Goal: Transaction & Acquisition: Download file/media

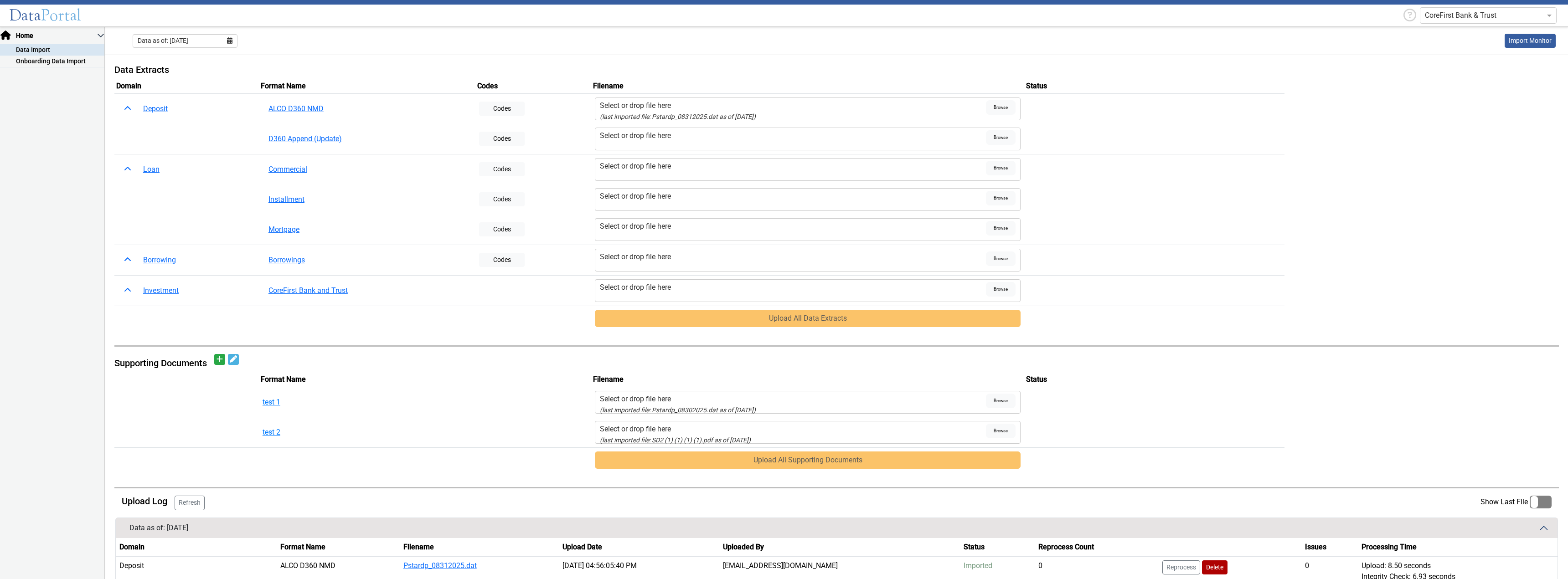
scroll to position [259, 0]
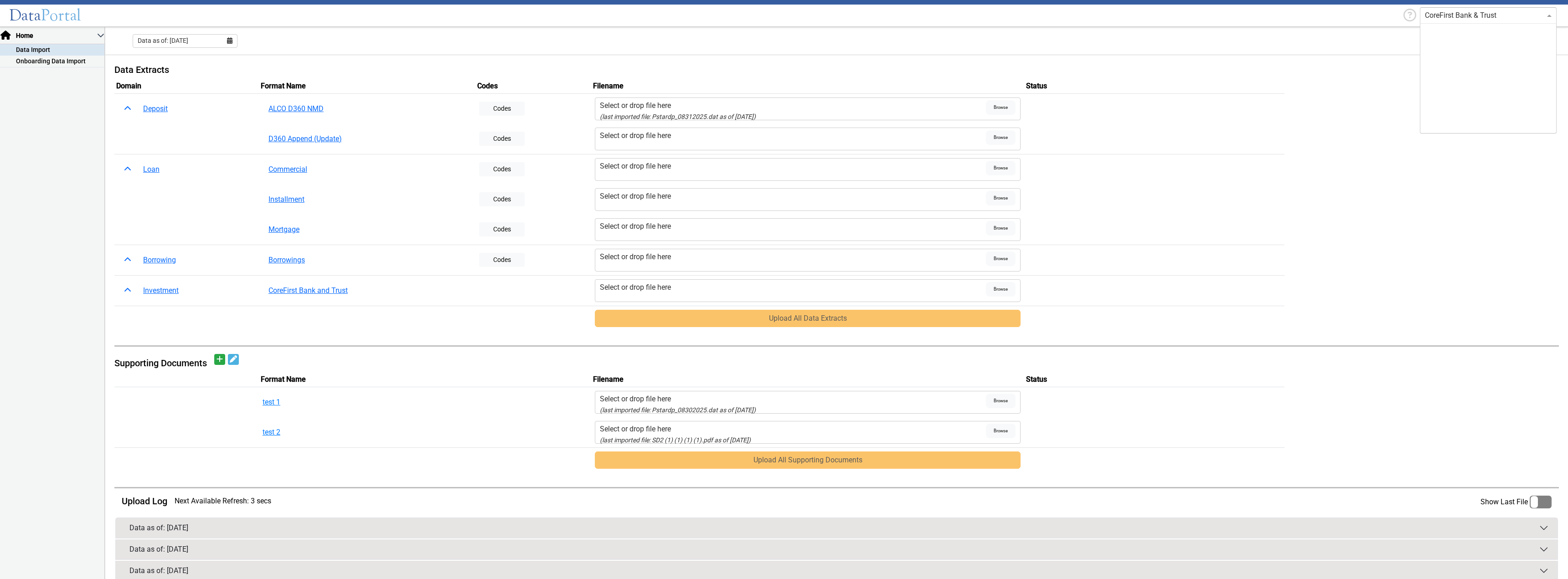
click at [1450, 21] on div "CoreFirst Bank & Trust" at bounding box center [1488, 15] width 137 height 16
type input "Corda"
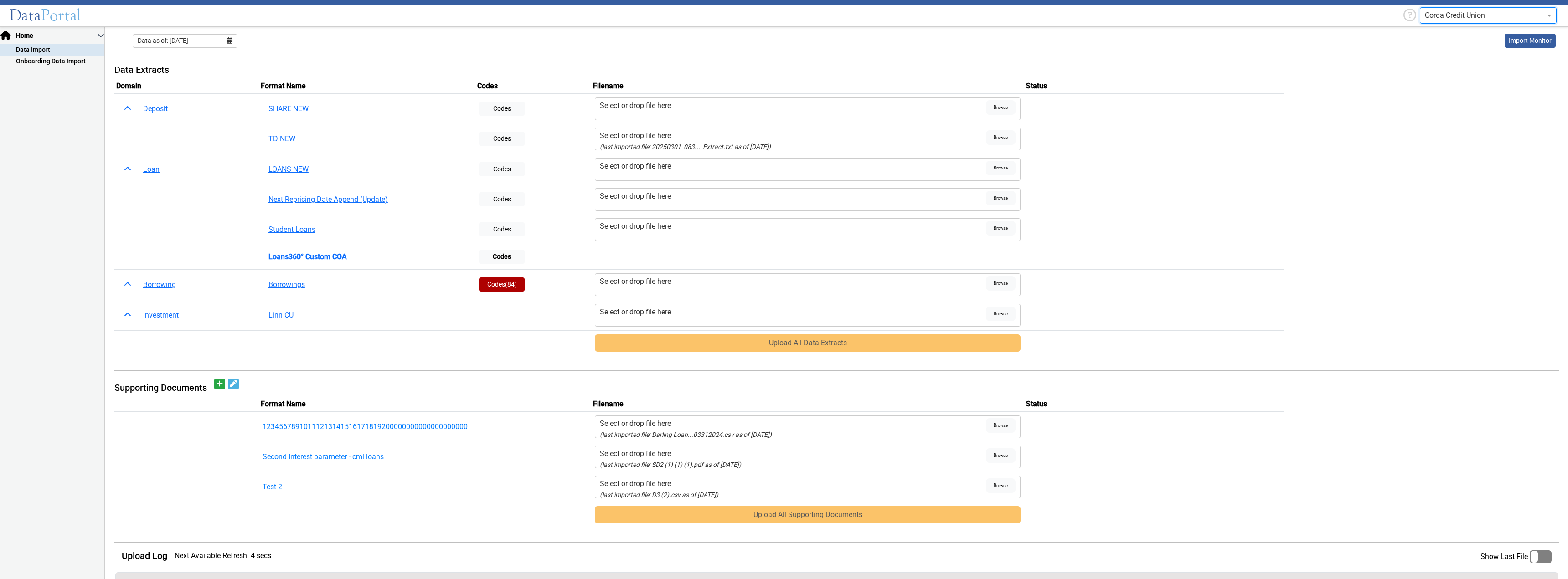
scroll to position [182, 0]
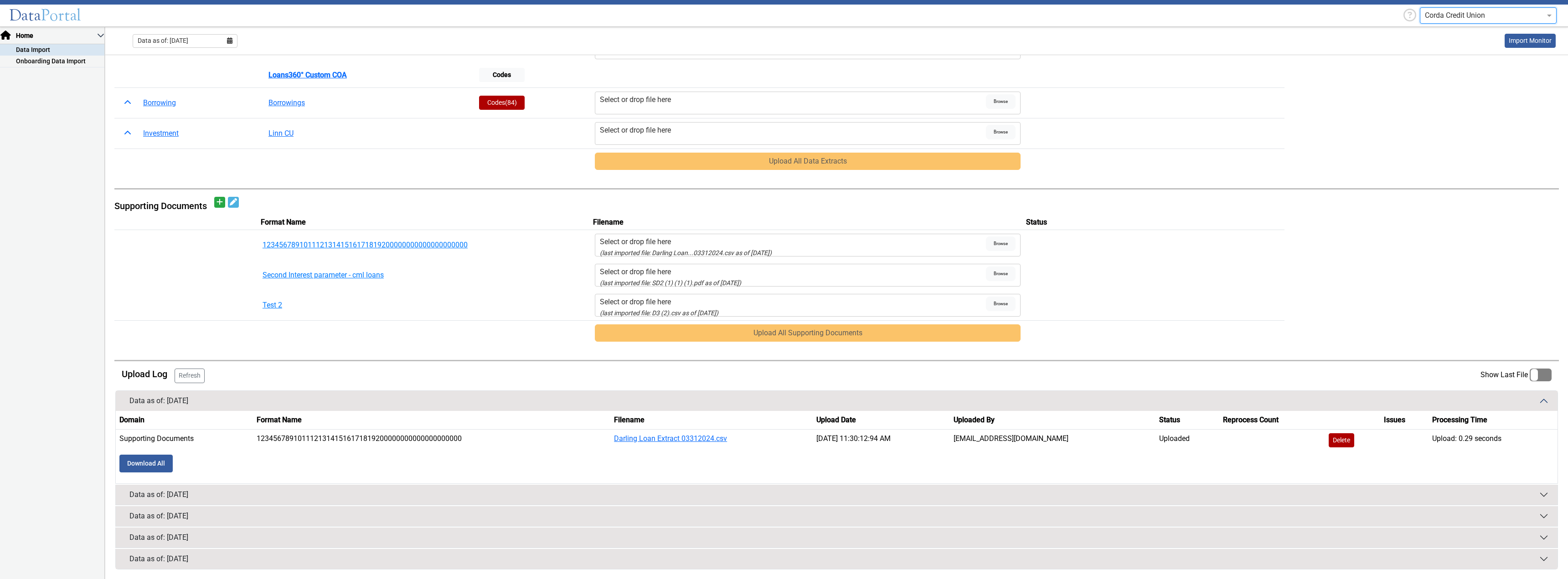
click at [888, 493] on button "Data as of: [DATE]" at bounding box center [836, 494] width 1442 height 20
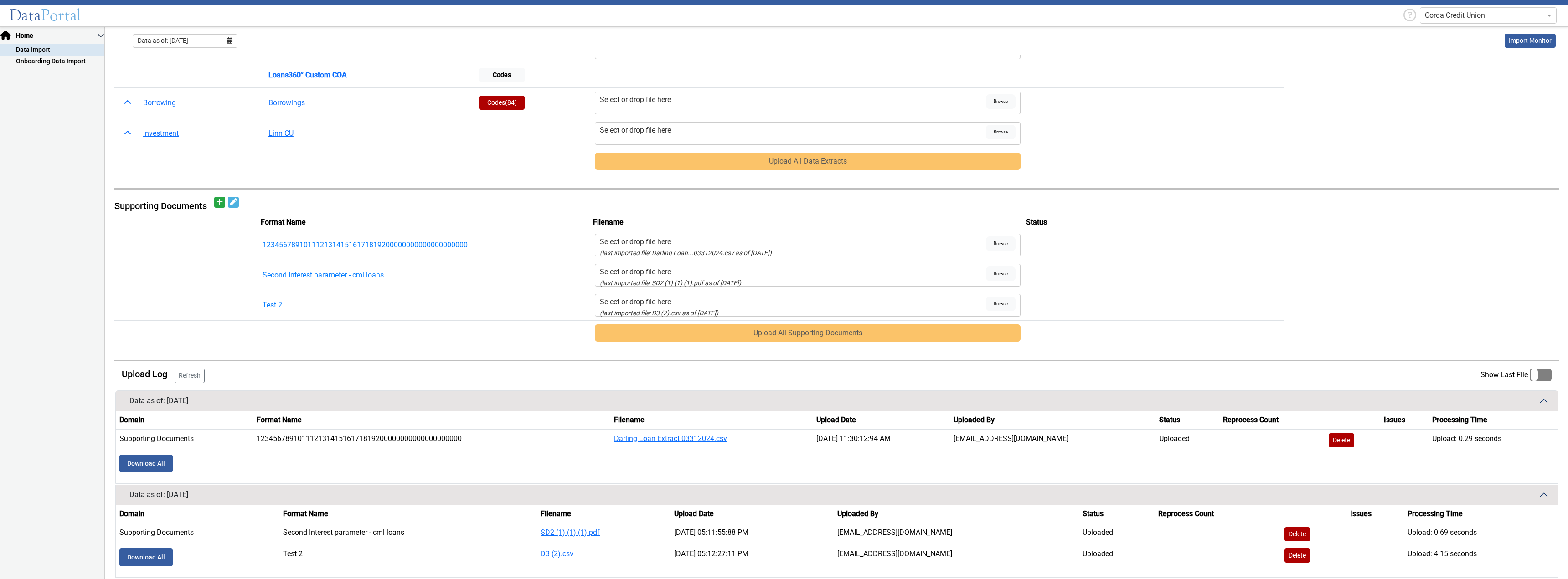
scroll to position [254, 0]
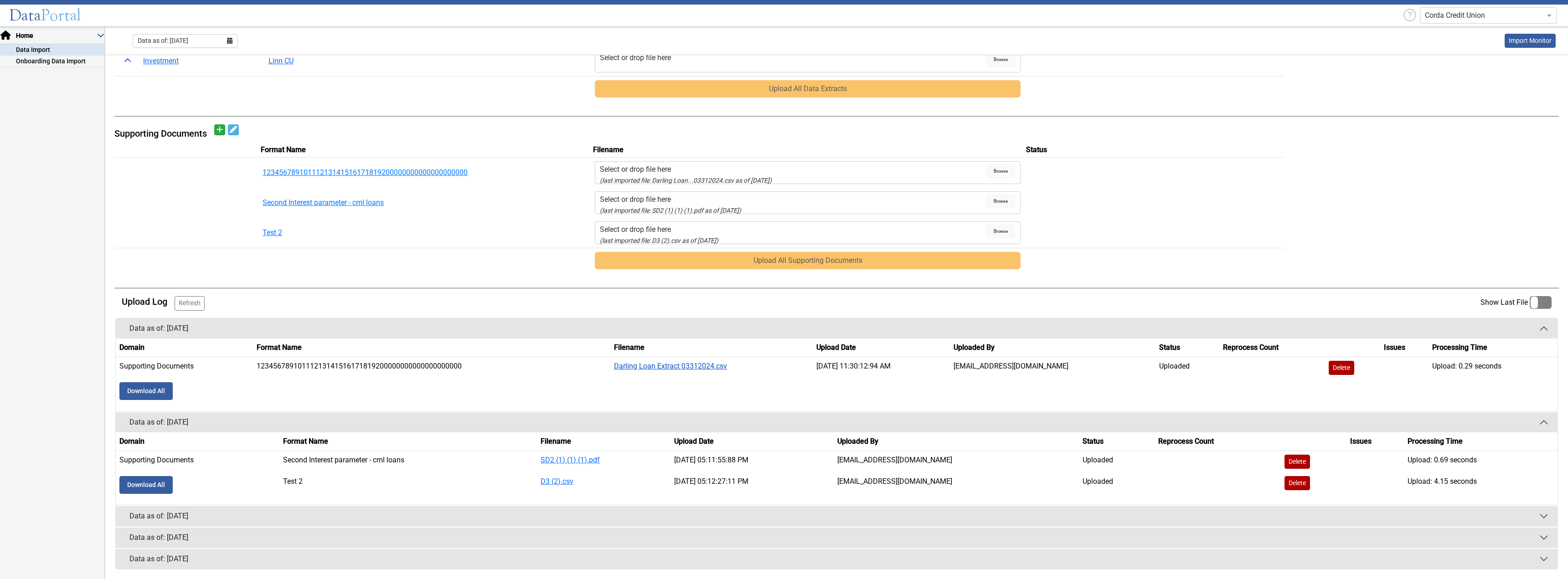
click at [686, 365] on link "Darling Loan Extract 03312024.csv" at bounding box center [671, 366] width 113 height 9
drag, startPoint x: 588, startPoint y: 525, endPoint x: 589, endPoint y: 518, distance: 7.1
click at [588, 525] on button "Data as of: [DATE]" at bounding box center [836, 516] width 1442 height 20
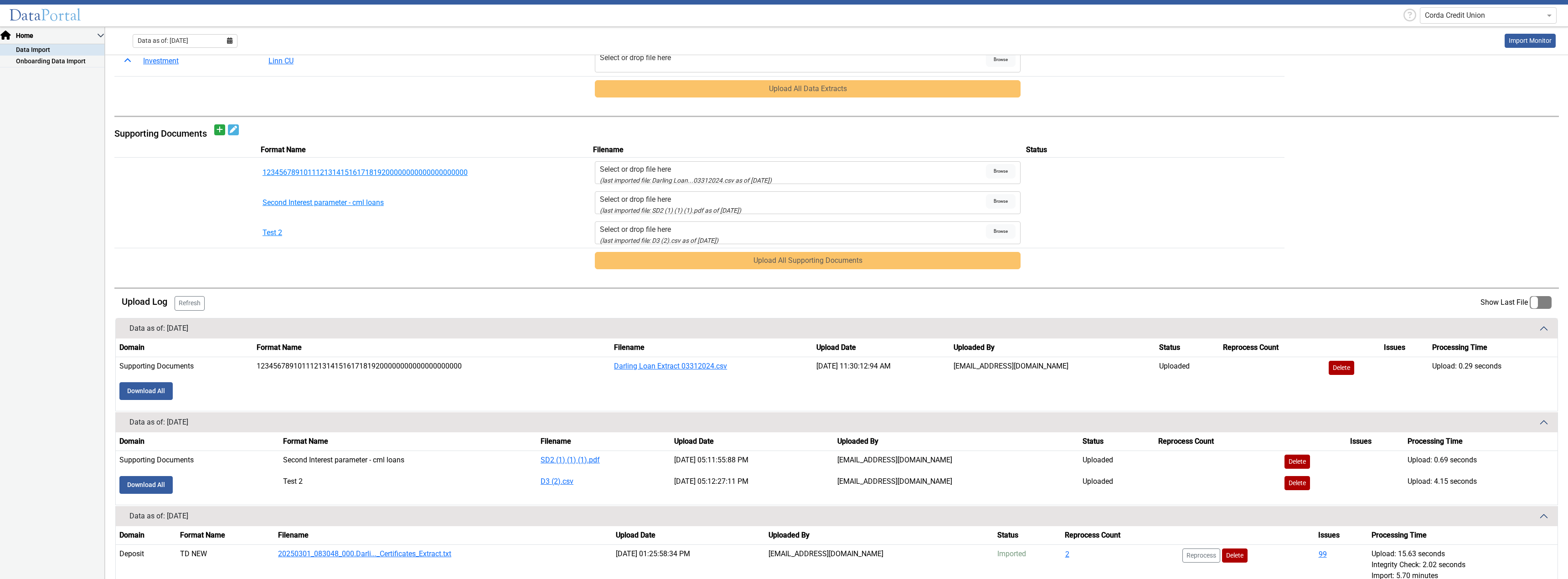
scroll to position [320, 0]
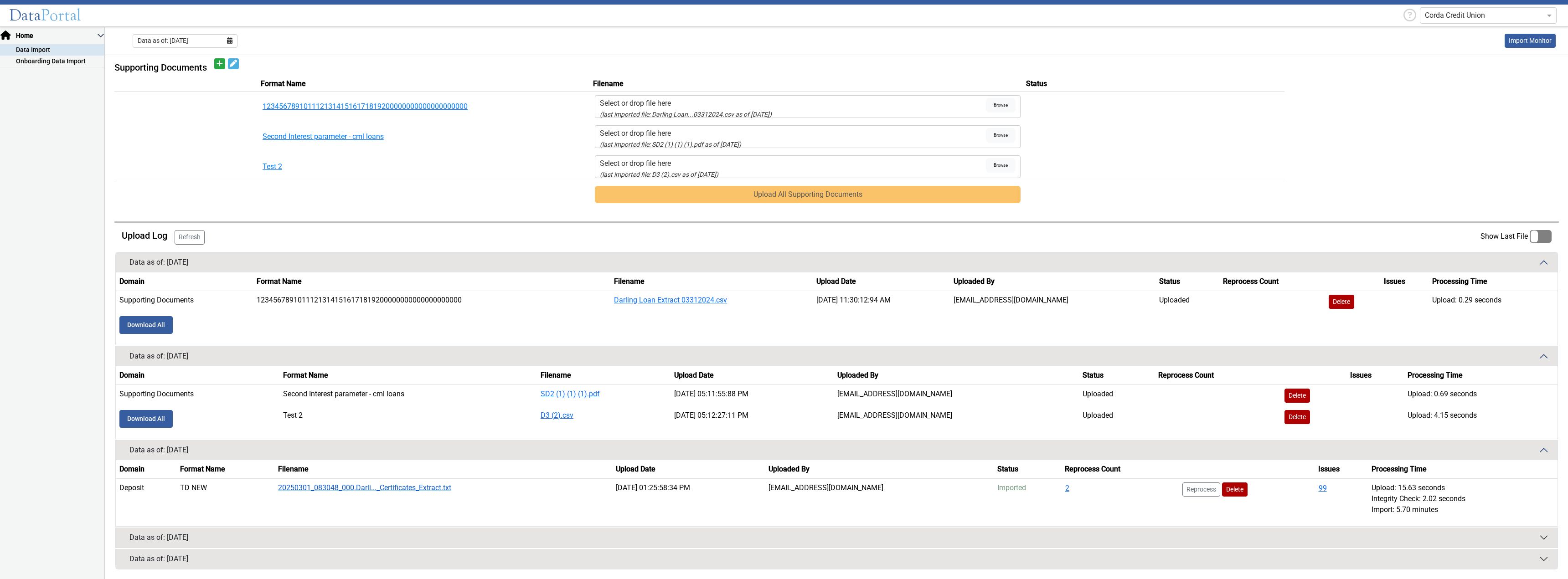
click at [427, 487] on link "20250301_083048_000.Darli..._Certificates_Extract.txt" at bounding box center [365, 488] width 173 height 9
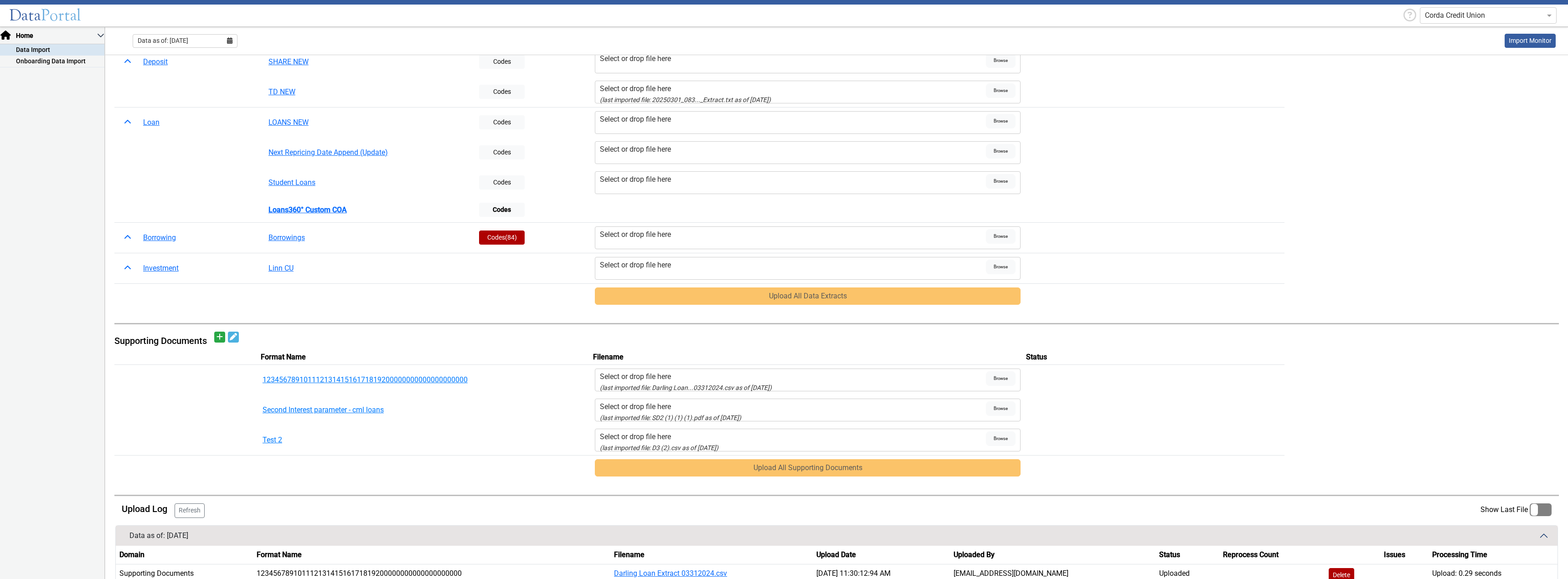
scroll to position [0, 0]
